Goal: Task Accomplishment & Management: Manage account settings

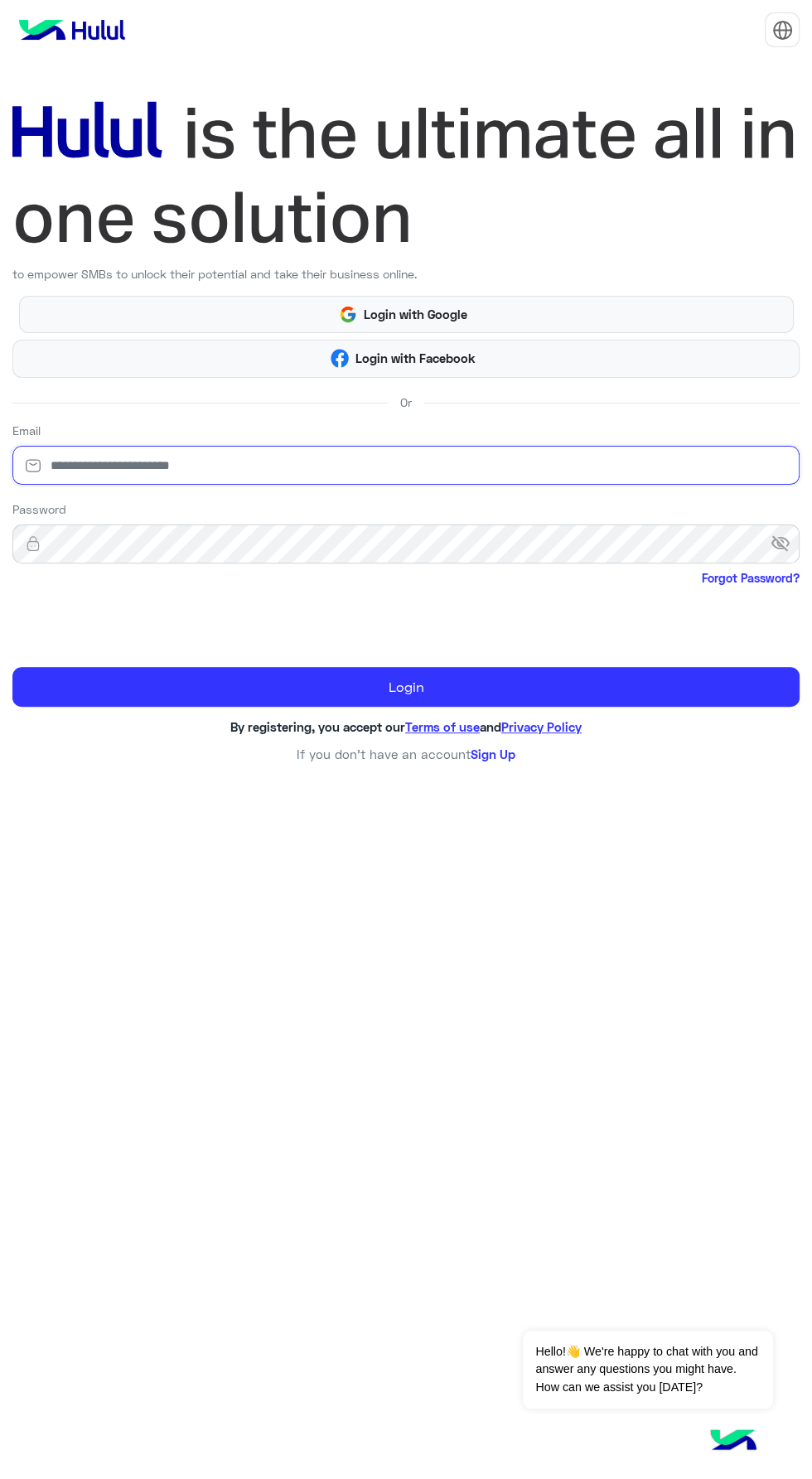
click at [312, 470] on input "email" at bounding box center [406, 466] width 787 height 39
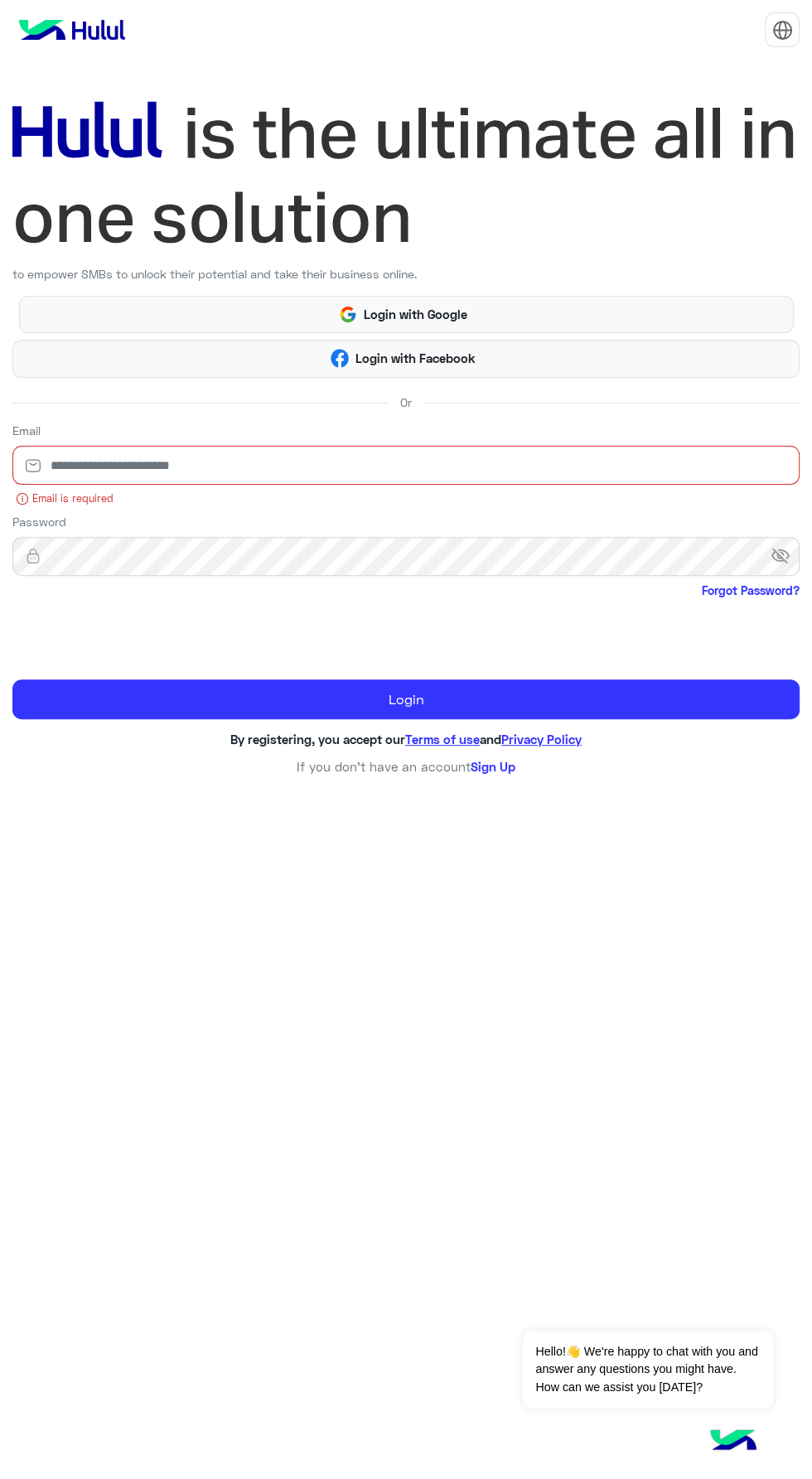
type input "**********"
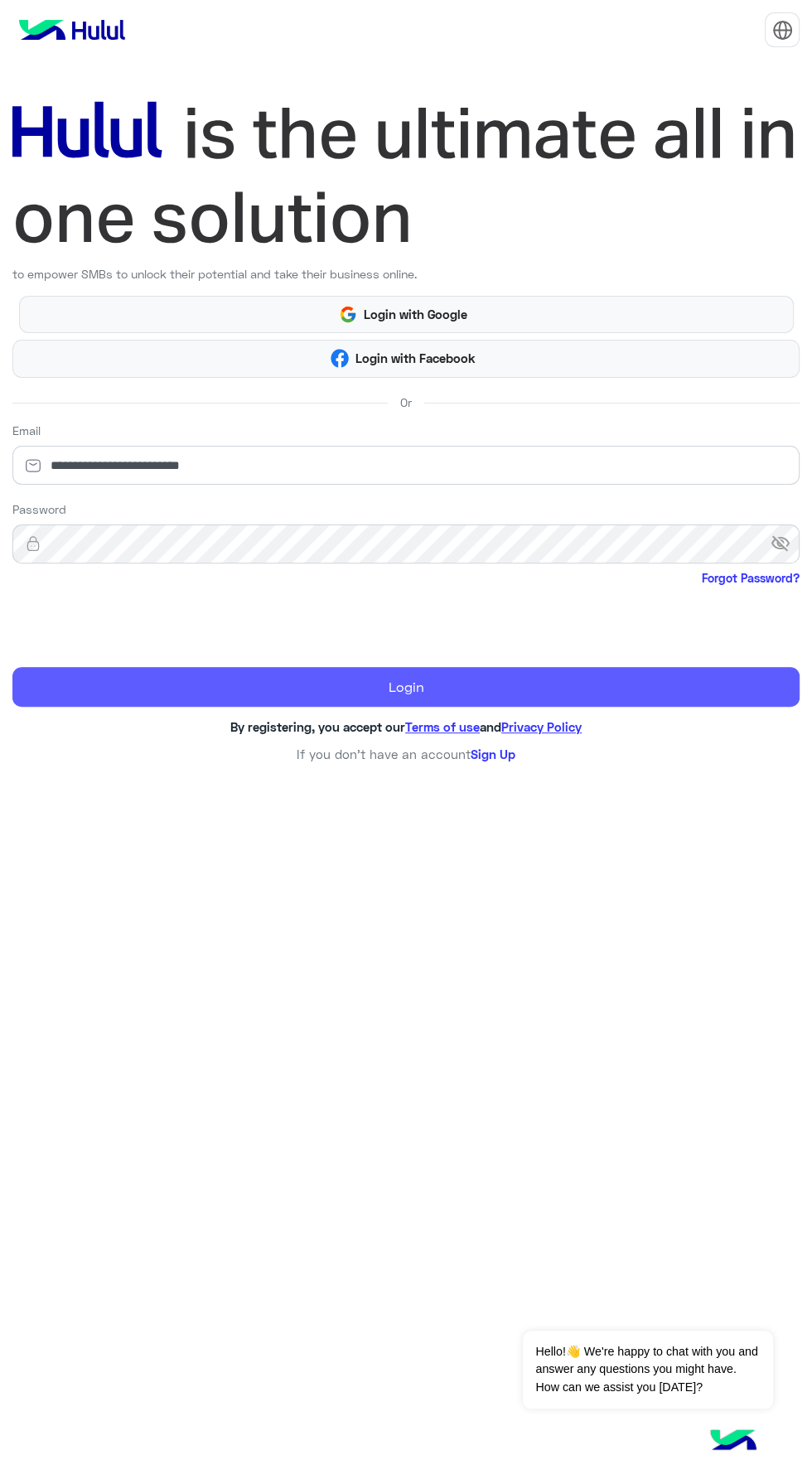
click at [421, 704] on button "Login" at bounding box center [406, 686] width 787 height 40
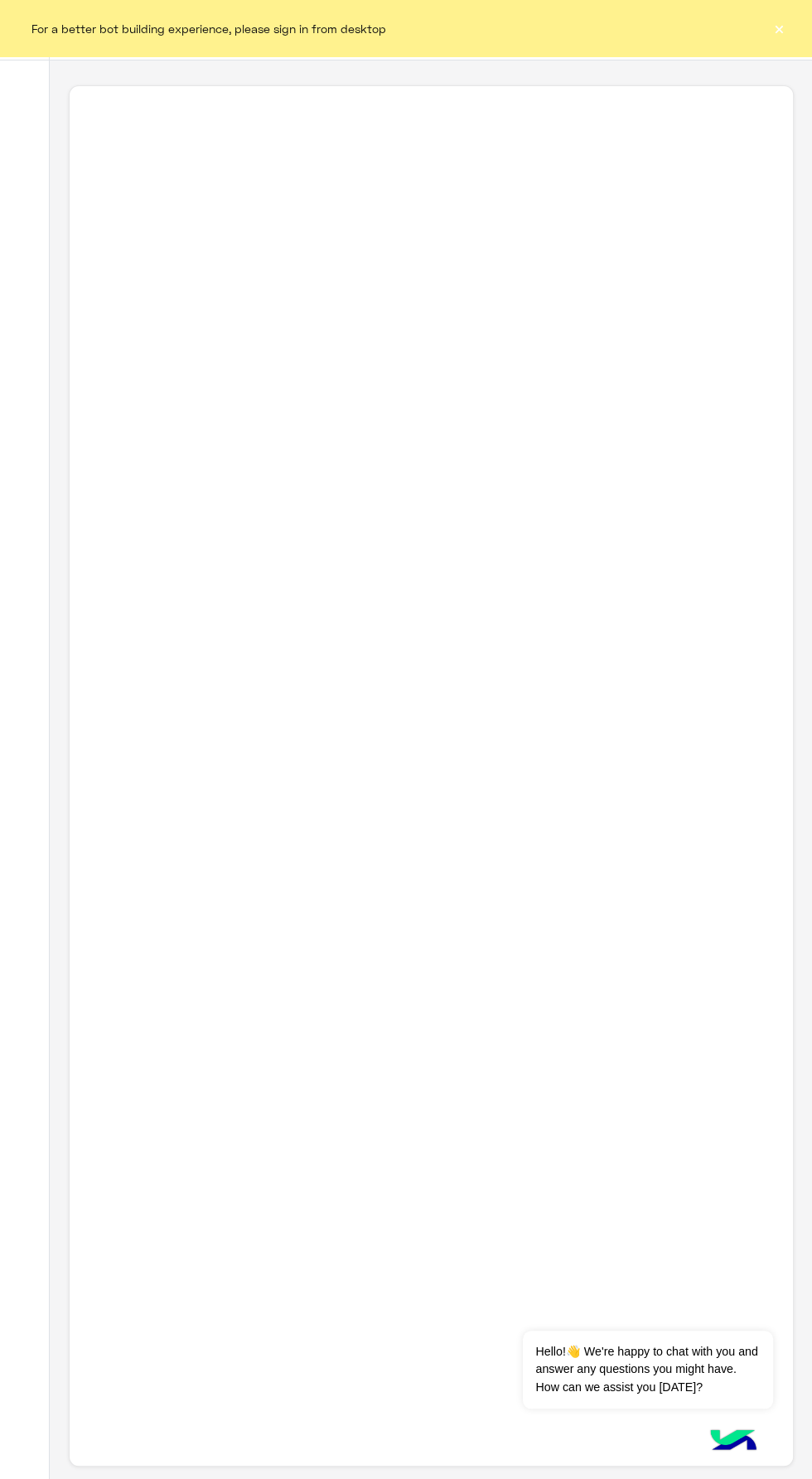
click at [777, 41] on div "For a better bot building experience, please sign in from desktop ×" at bounding box center [406, 28] width 812 height 57
click at [745, 45] on div "For a better bot building experience, please sign in from desktop ×" at bounding box center [406, 28] width 812 height 57
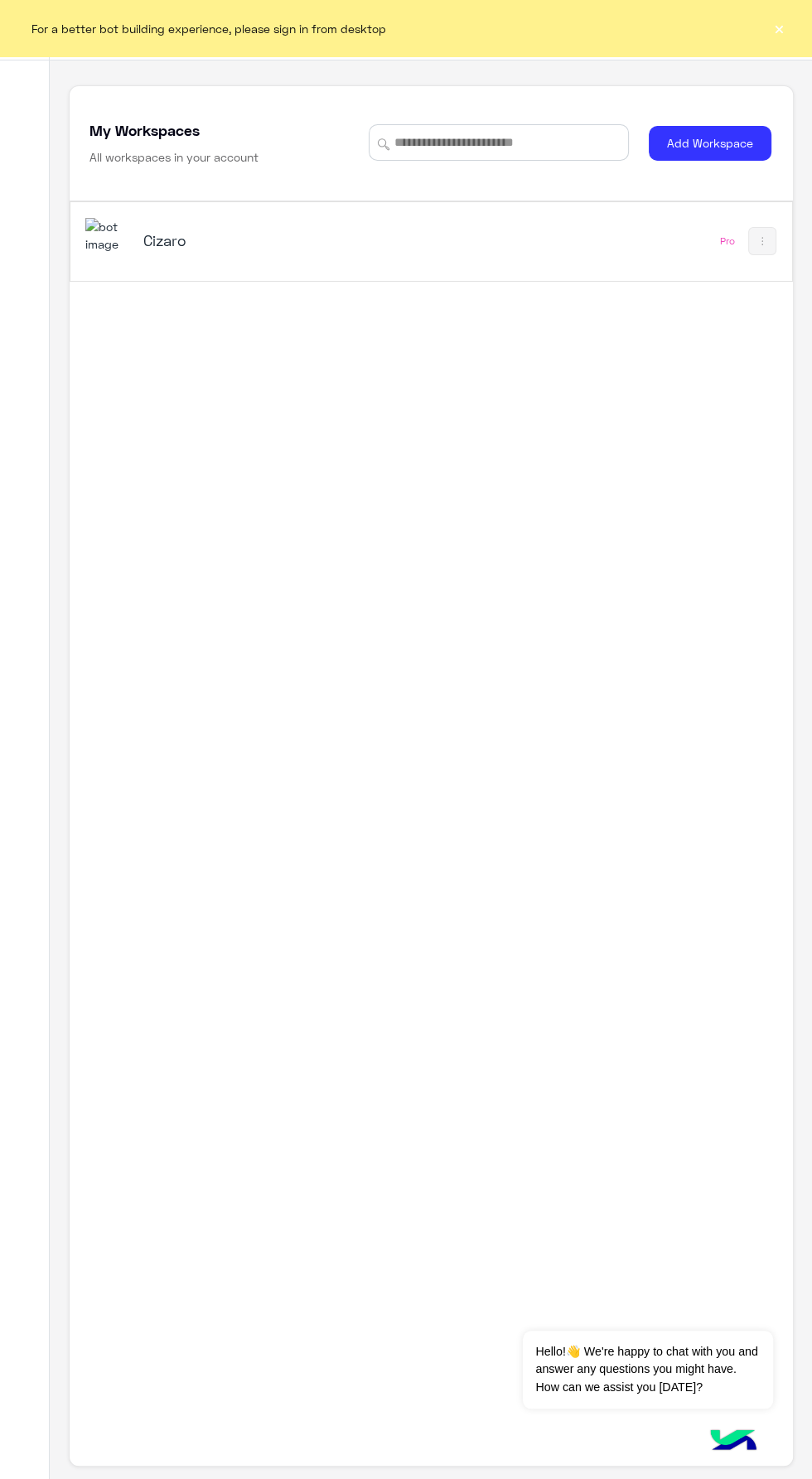
click at [499, 254] on div "Cizaro Pro" at bounding box center [431, 241] width 722 height 79
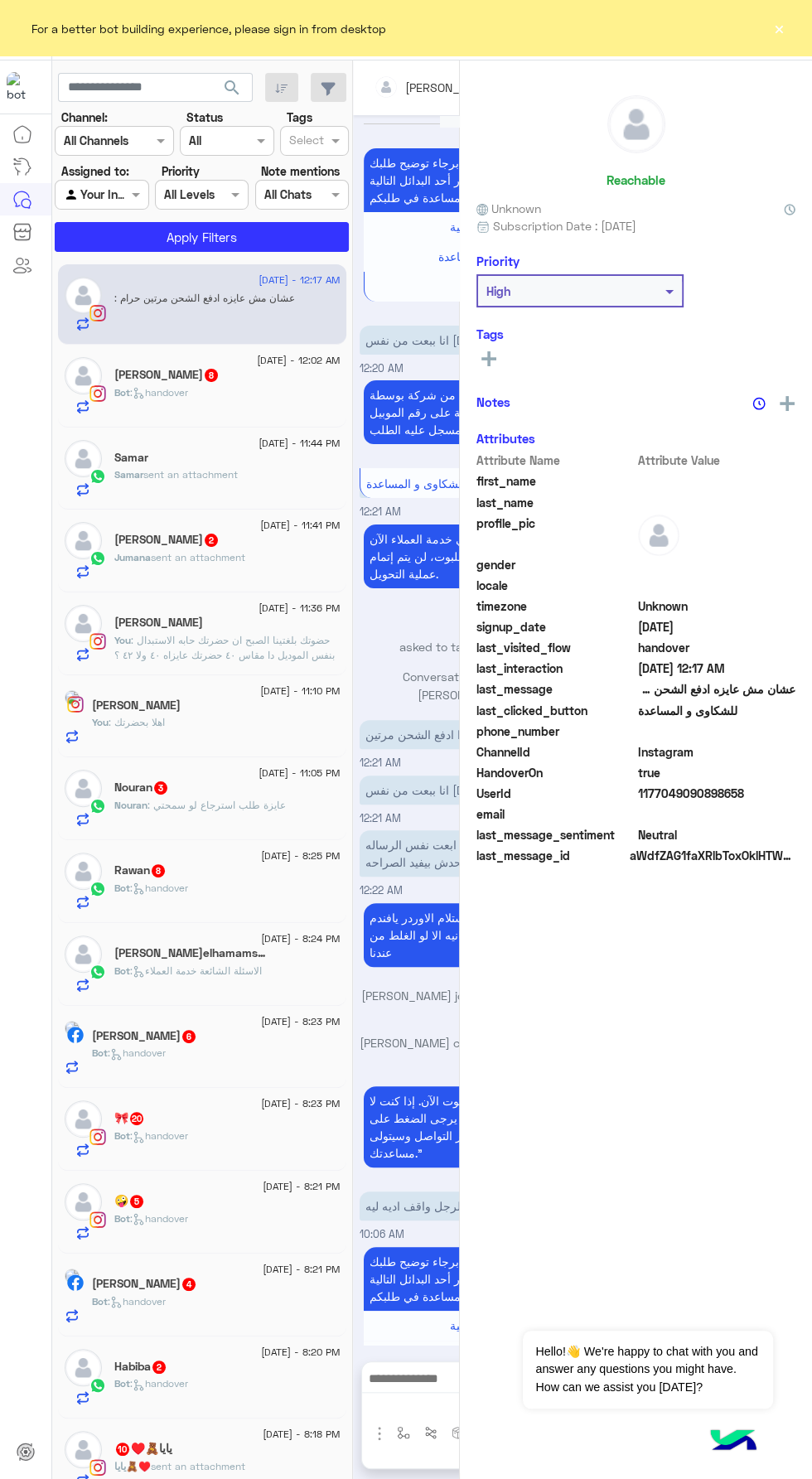
scroll to position [1105, 0]
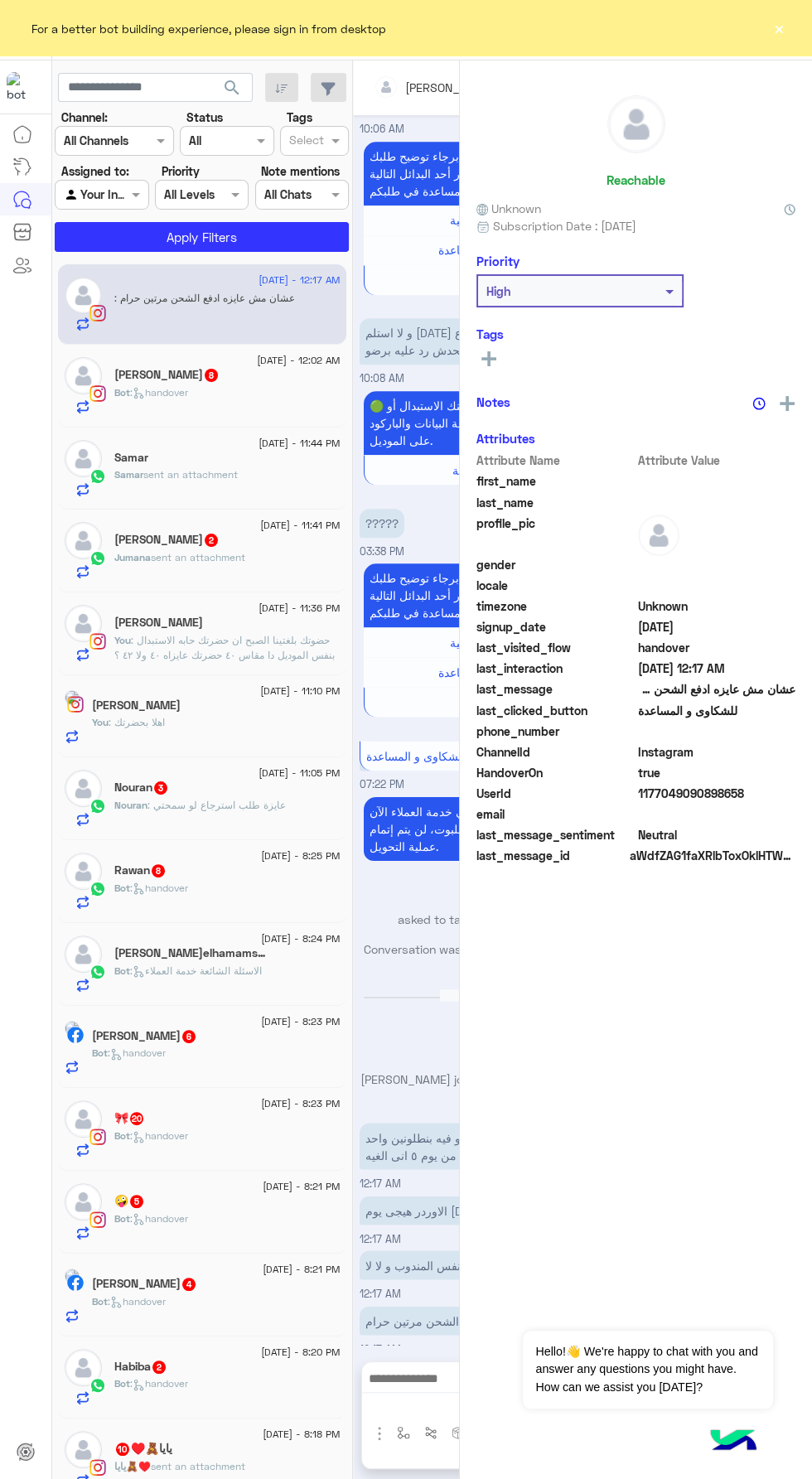
click at [760, 65] on div "Reachable Unknown Subscription Date : [DATE] Priority High Tags See All Notes N…" at bounding box center [635, 767] width 352 height 1413
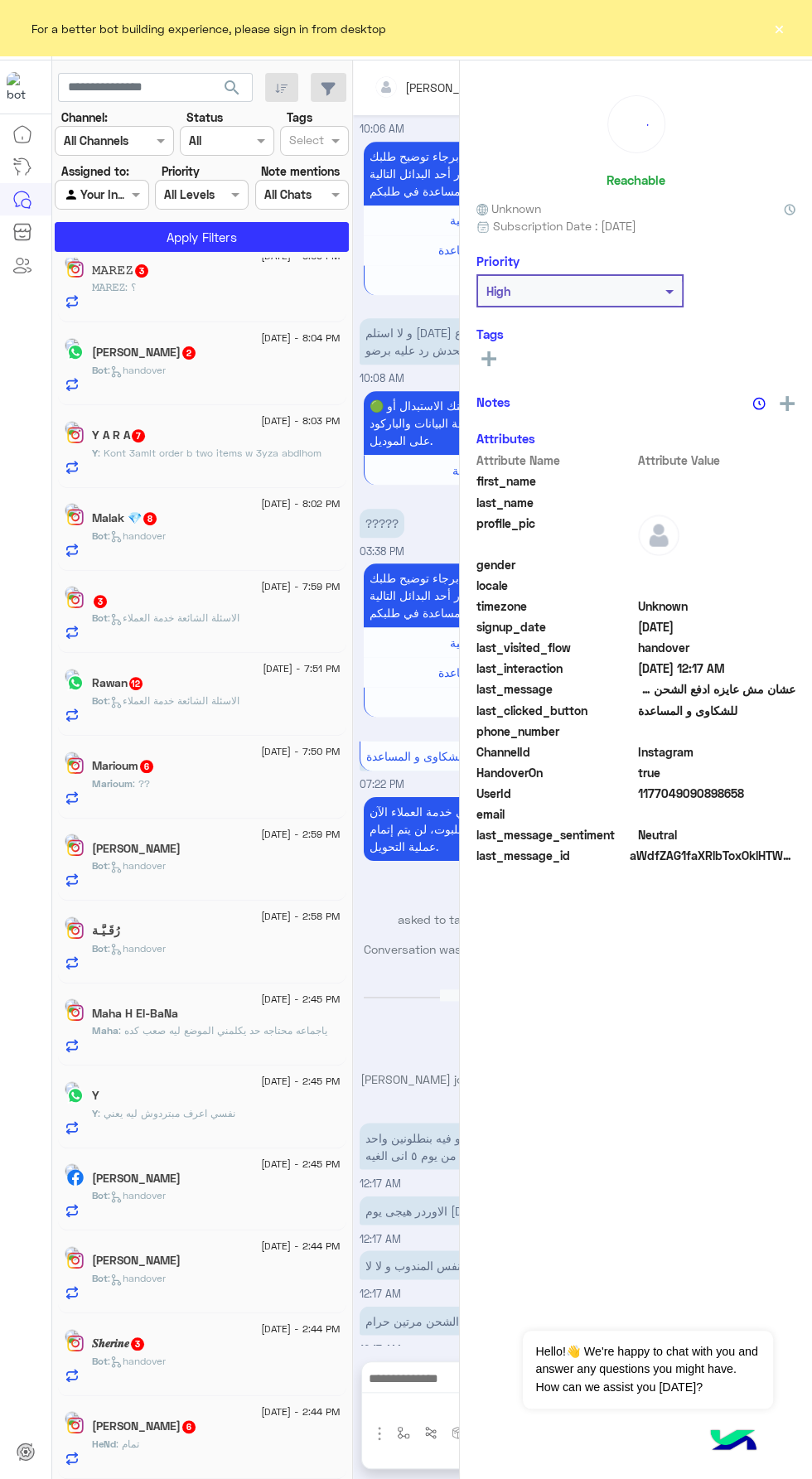
scroll to position [8, 0]
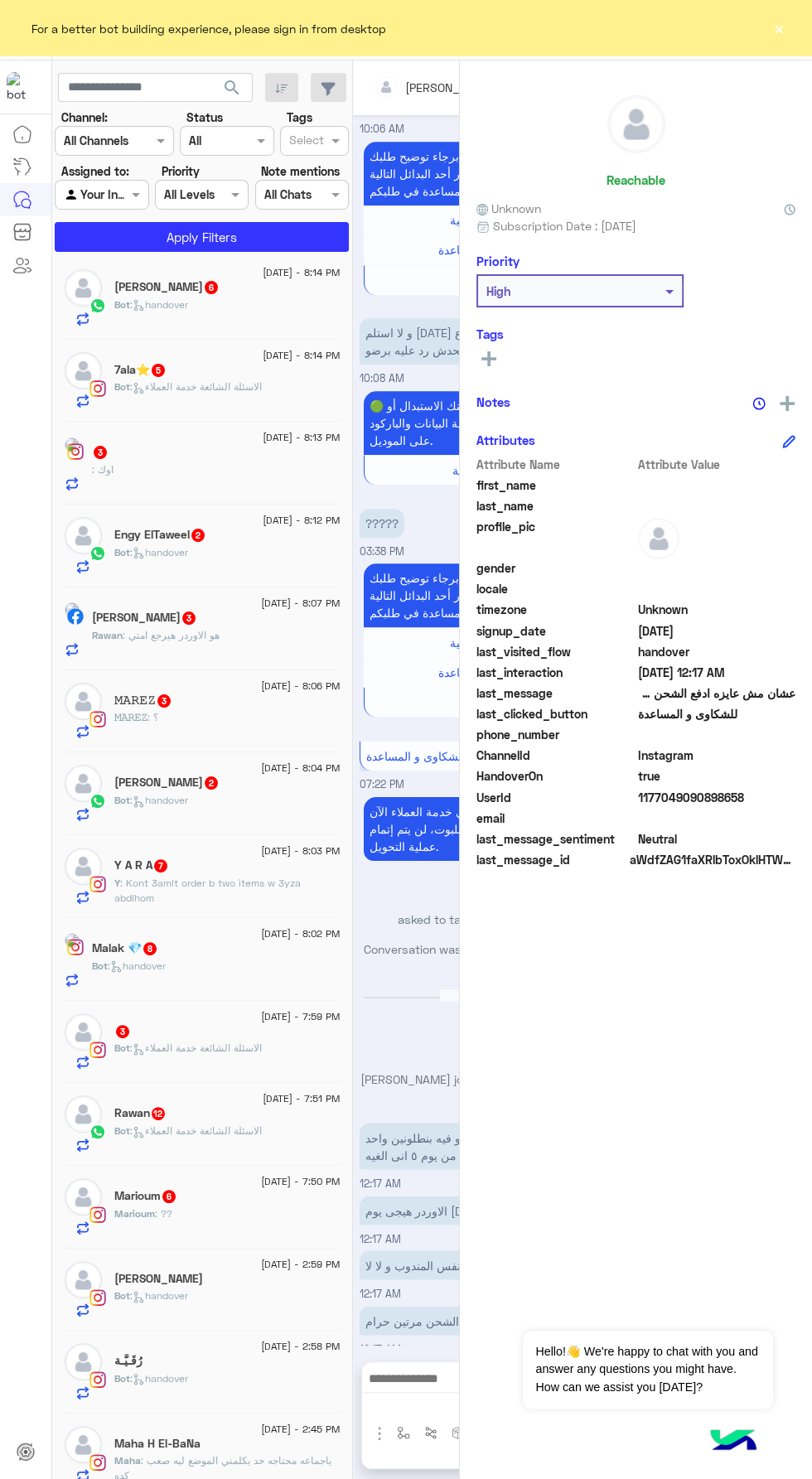
click at [783, 35] on button "×" at bounding box center [779, 29] width 17 height 17
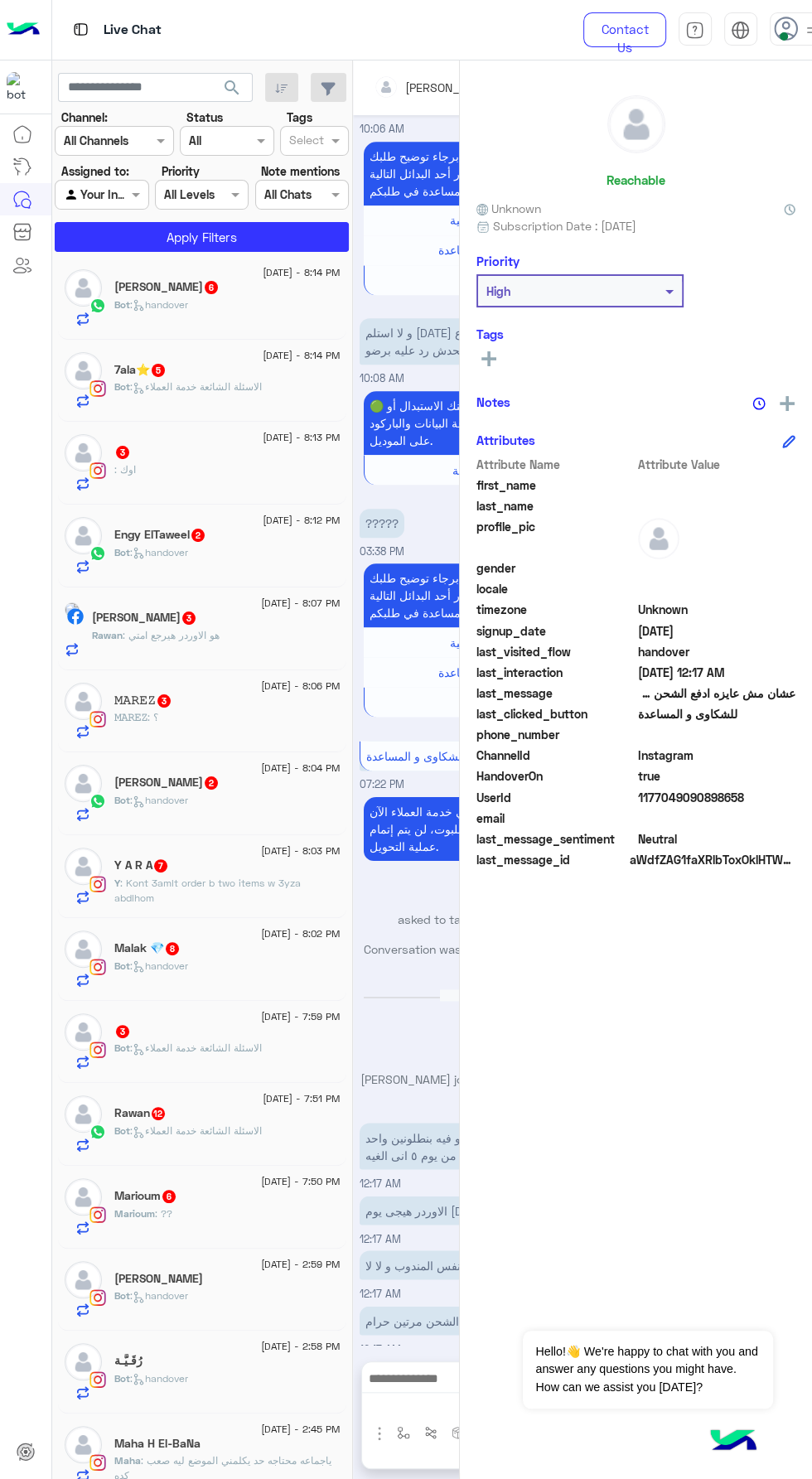
click at [783, 35] on span at bounding box center [784, 36] width 8 height 8
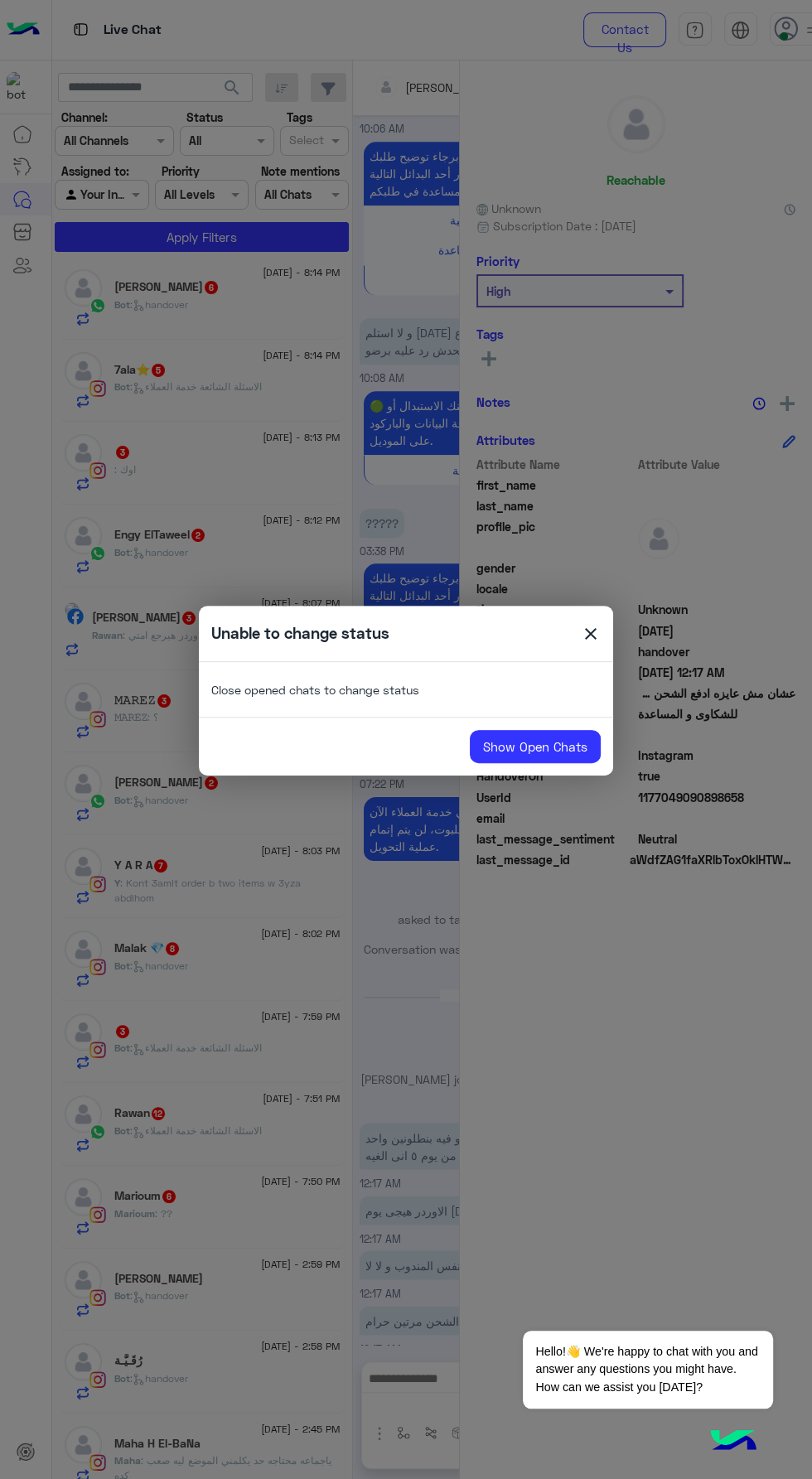
click at [591, 644] on span "close" at bounding box center [591, 636] width 20 height 25
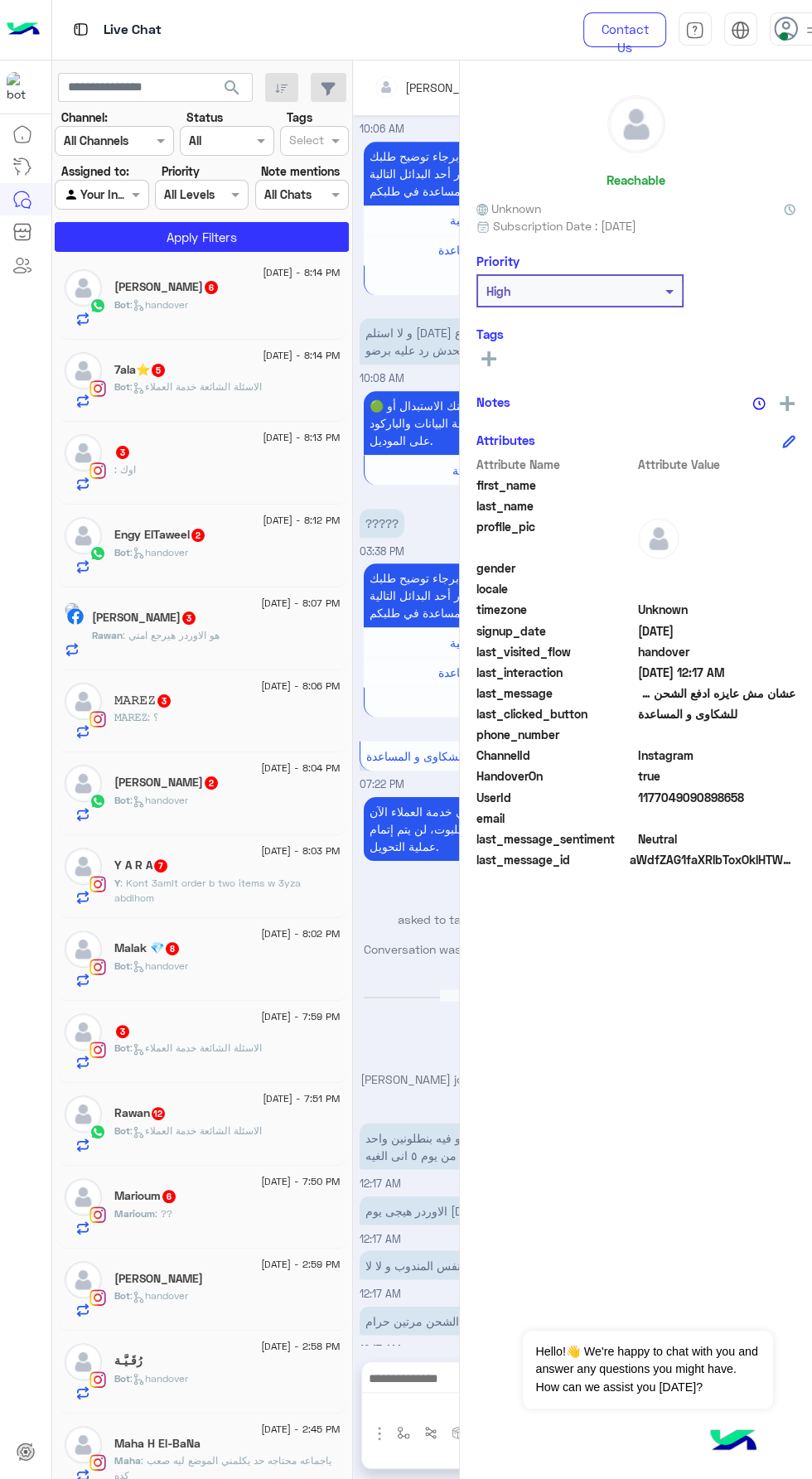
click at [783, 35] on span at bounding box center [784, 36] width 8 height 8
click at [783, 190] on label "Busy" at bounding box center [696, 199] width 181 height 30
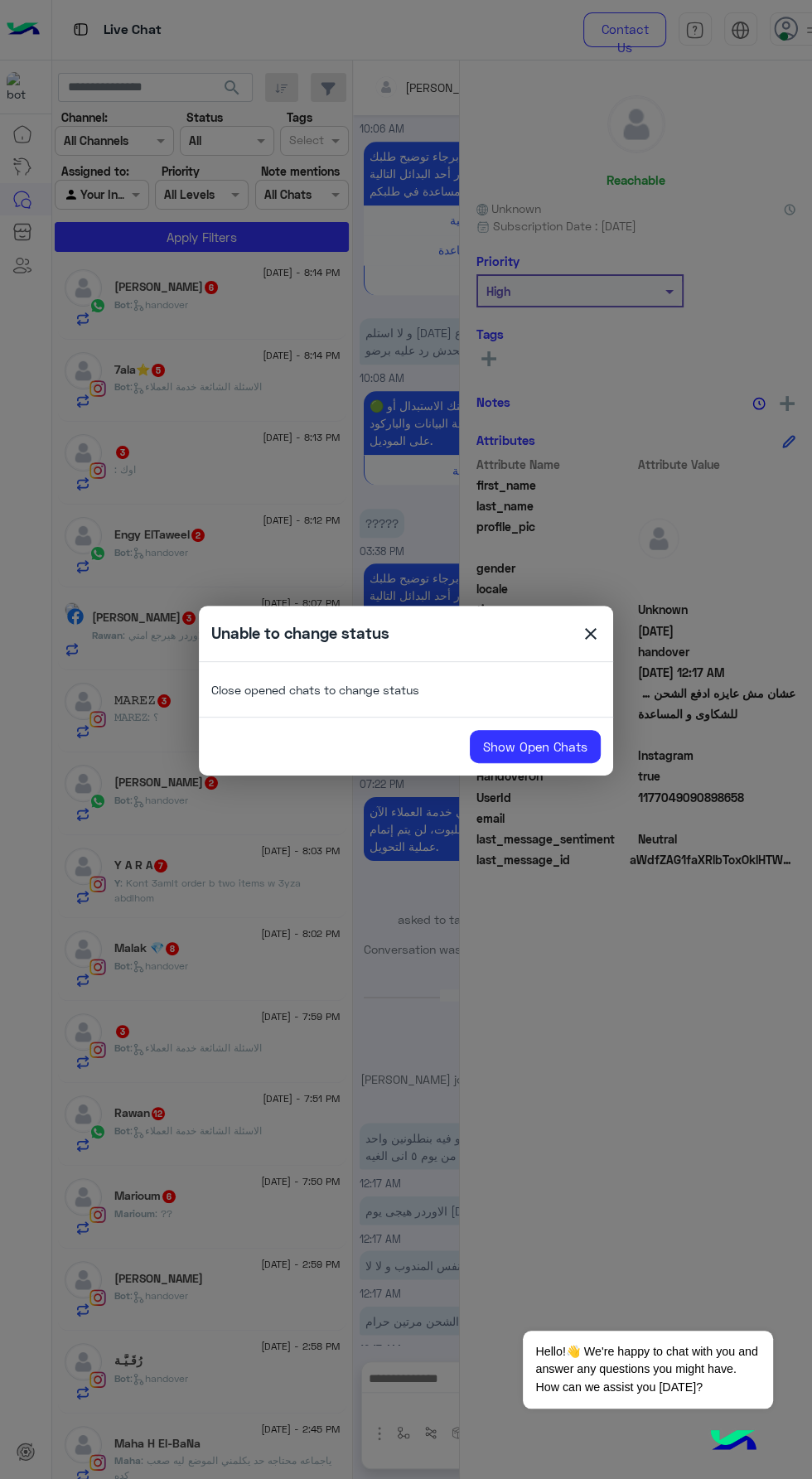
click at [595, 777] on modal-container "Unable to change status close Close opened chats to change status Show Open Cha…" at bounding box center [406, 740] width 812 height 1479
click at [583, 750] on link "Show Open Chats" at bounding box center [535, 746] width 131 height 33
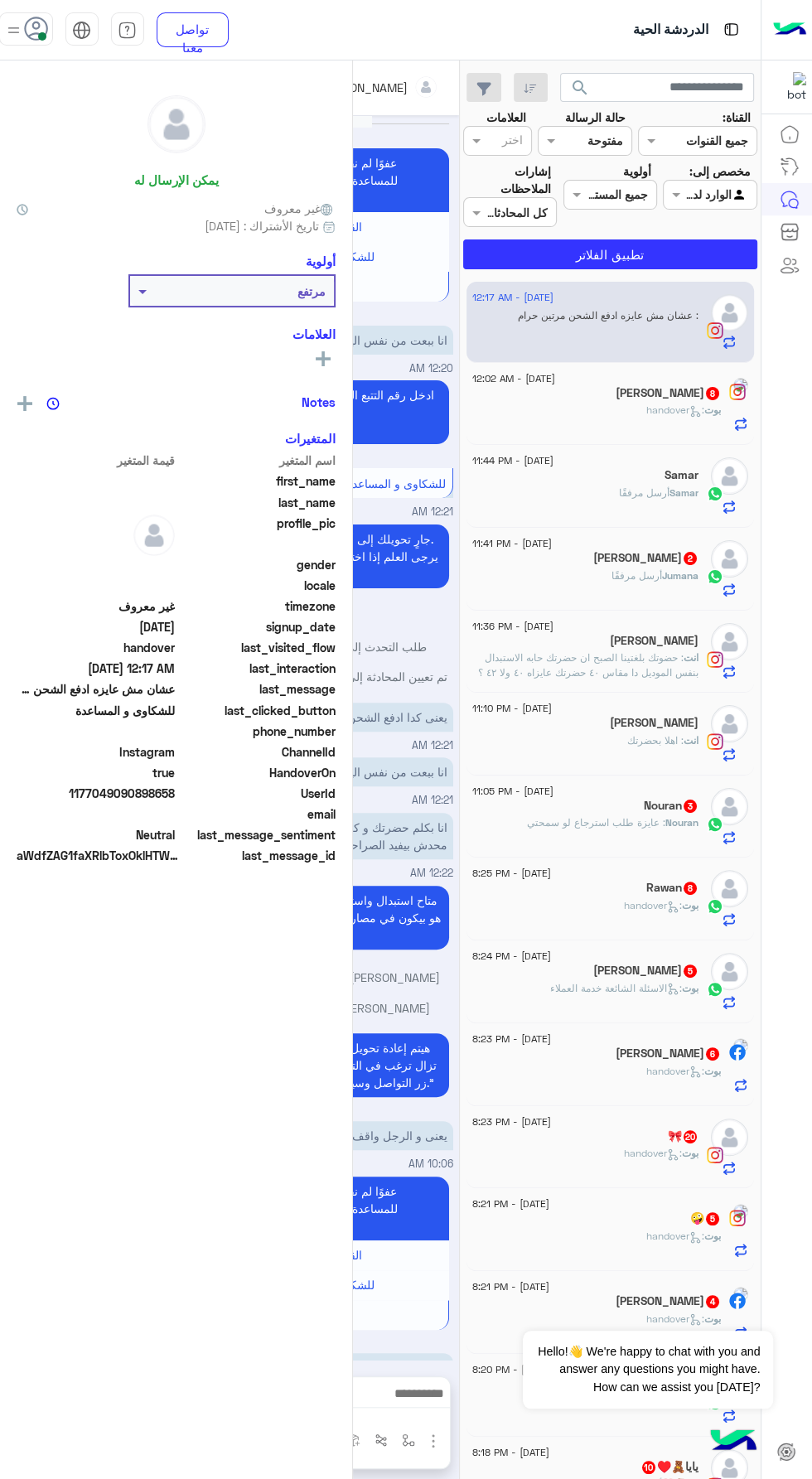
scroll to position [991, 0]
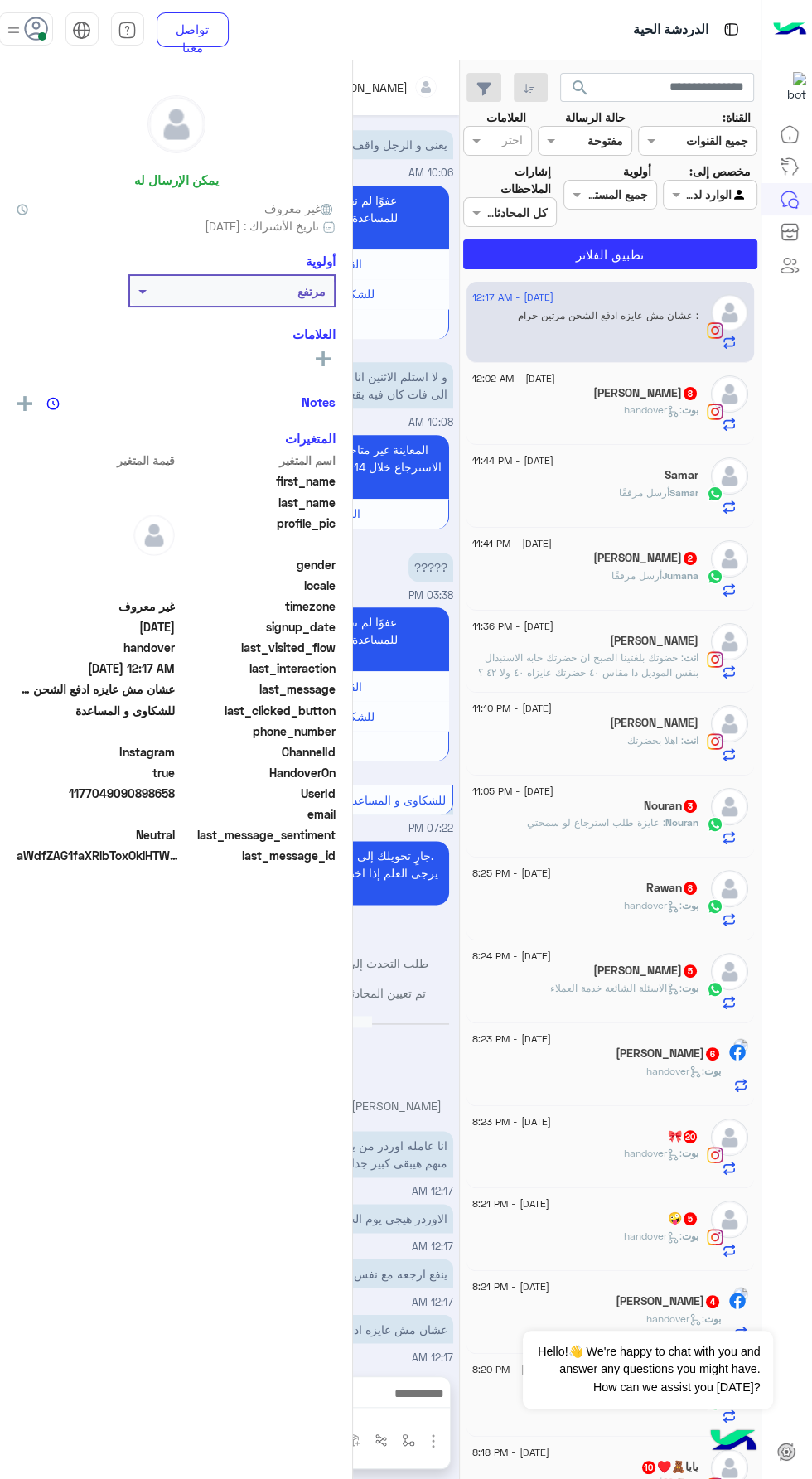
click at [42, 35] on span at bounding box center [42, 36] width 8 height 8
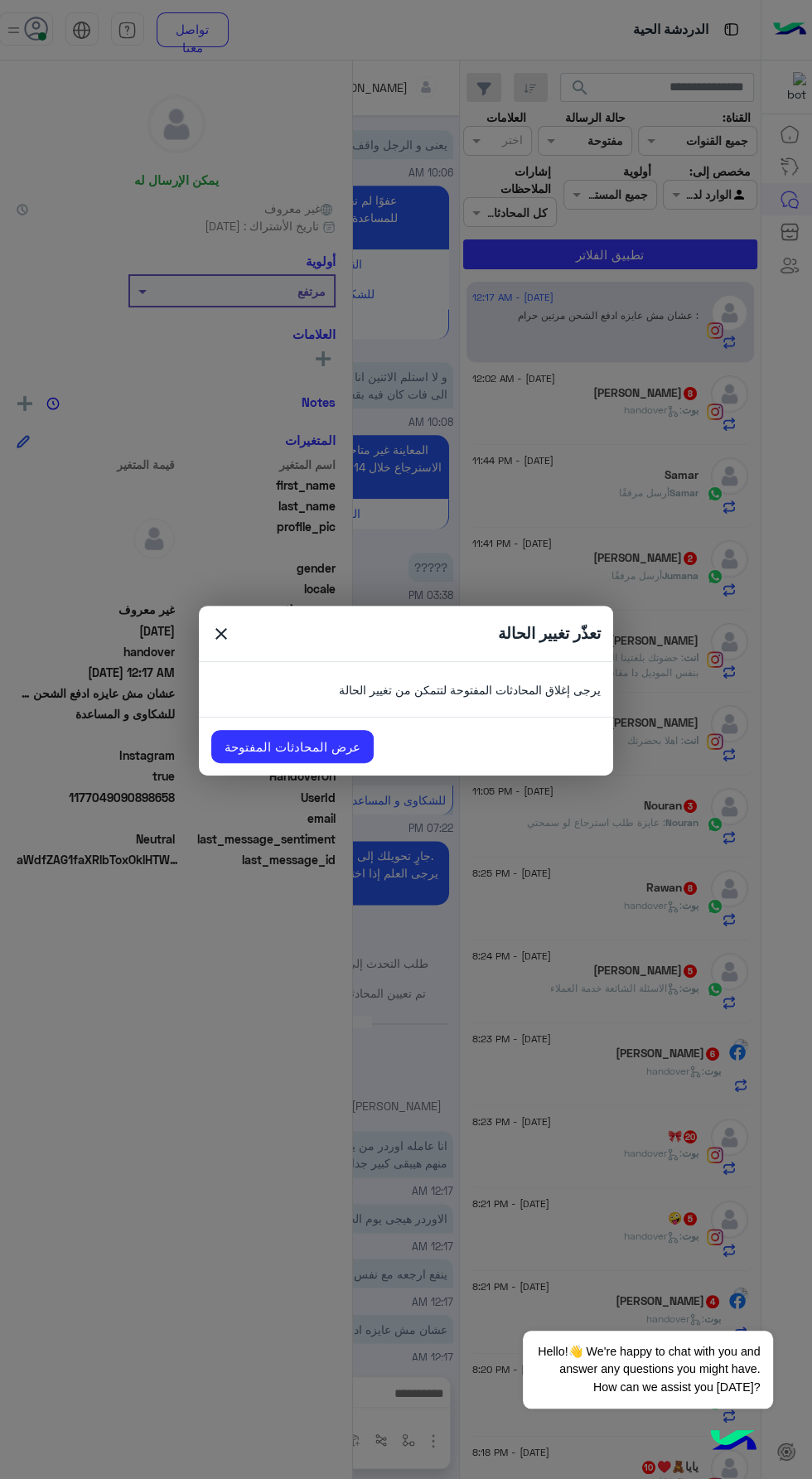
click at [224, 640] on span "close" at bounding box center [221, 636] width 20 height 25
